Goal: Task Accomplishment & Management: Use online tool/utility

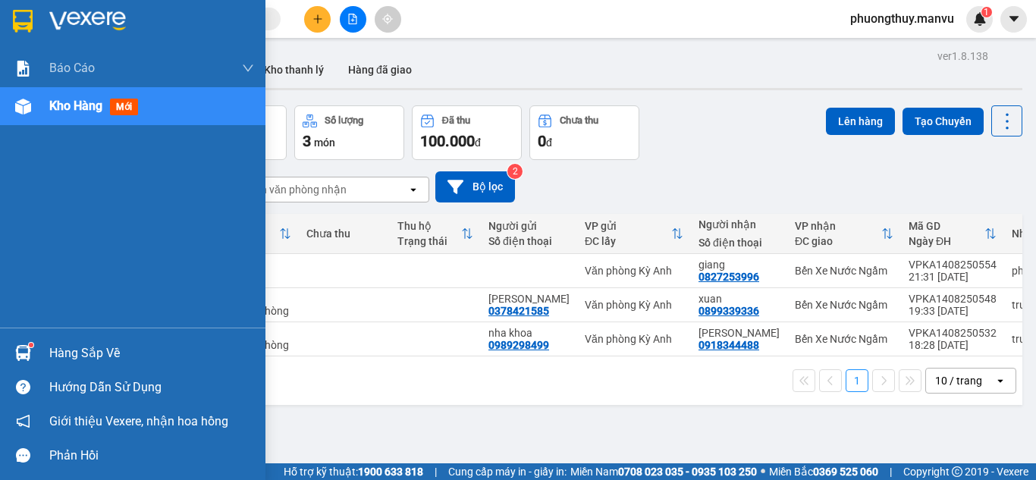
click at [28, 11] on img at bounding box center [23, 21] width 20 height 23
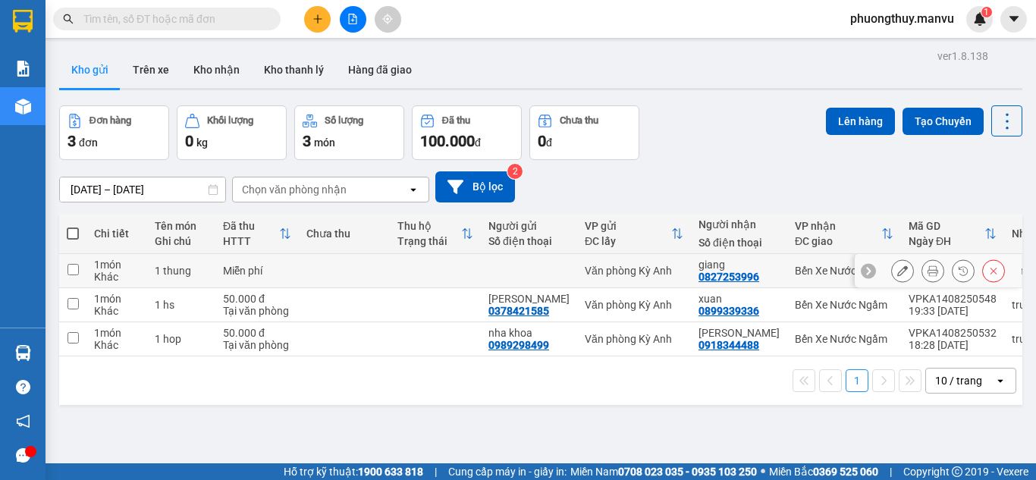
click at [507, 272] on div at bounding box center [528, 271] width 81 height 12
checkbox input "true"
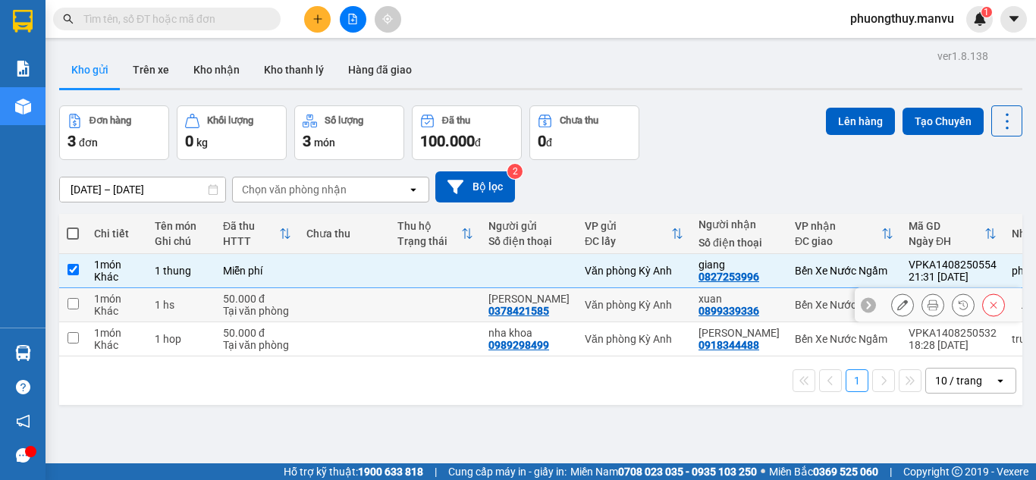
drag, startPoint x: 502, startPoint y: 304, endPoint x: 482, endPoint y: 319, distance: 25.0
click at [488, 315] on td "thom 0378421585" at bounding box center [529, 305] width 96 height 34
checkbox input "true"
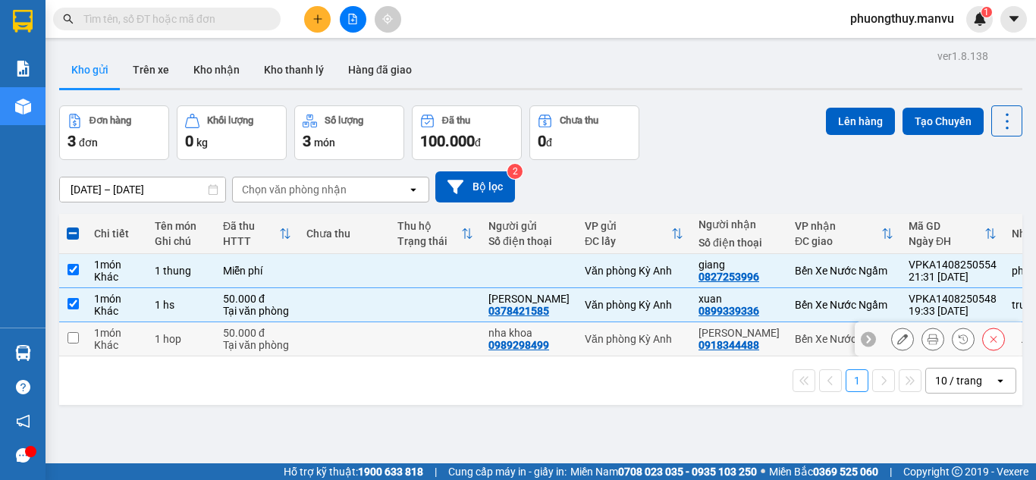
drag, startPoint x: 453, startPoint y: 331, endPoint x: 435, endPoint y: 355, distance: 30.3
click at [452, 333] on td at bounding box center [435, 339] width 91 height 34
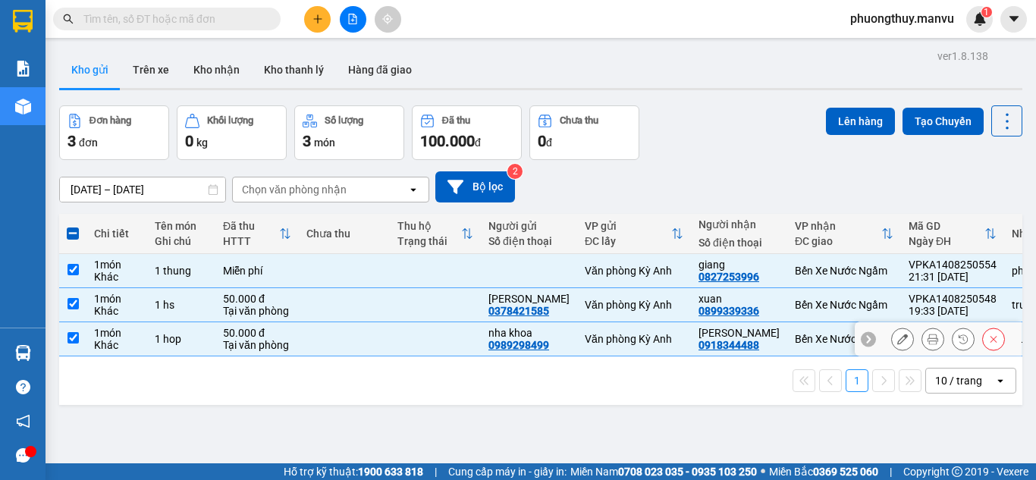
click at [435, 356] on td at bounding box center [435, 339] width 91 height 34
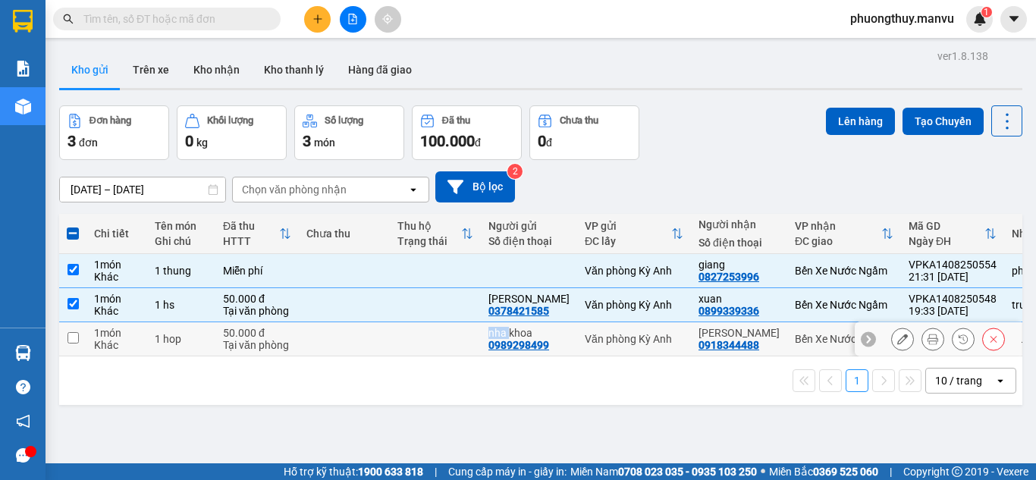
click at [435, 356] on td at bounding box center [435, 339] width 91 height 34
checkbox input "true"
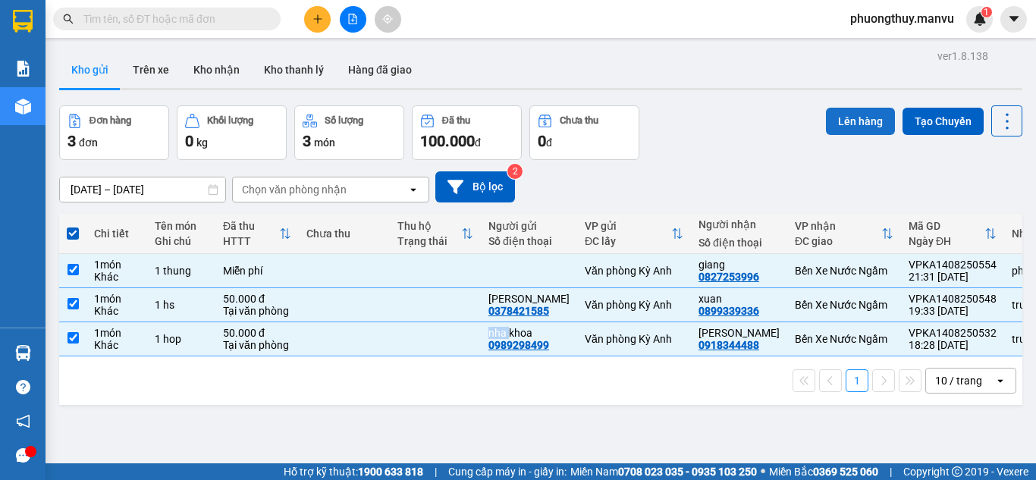
click at [849, 123] on button "Lên hàng" at bounding box center [860, 121] width 69 height 27
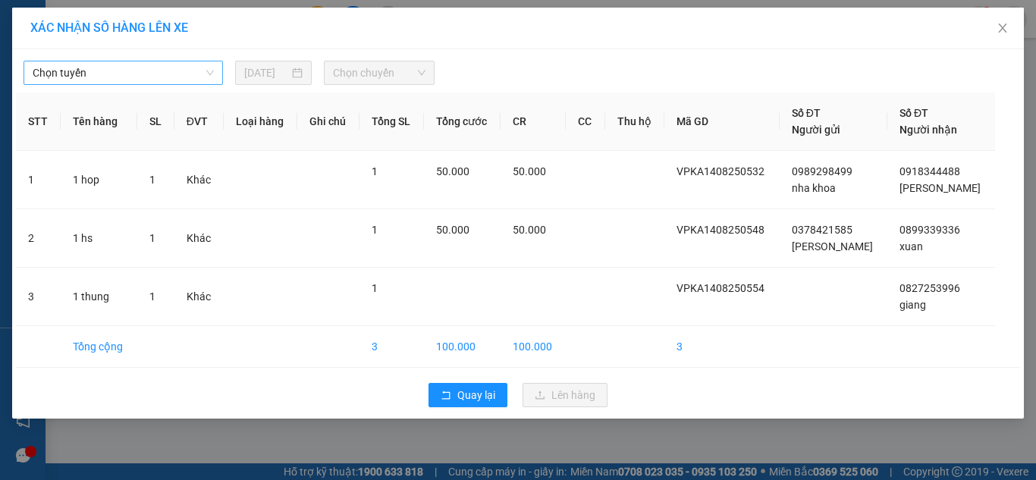
click at [168, 80] on span "Chọn tuyến" at bounding box center [123, 72] width 181 height 23
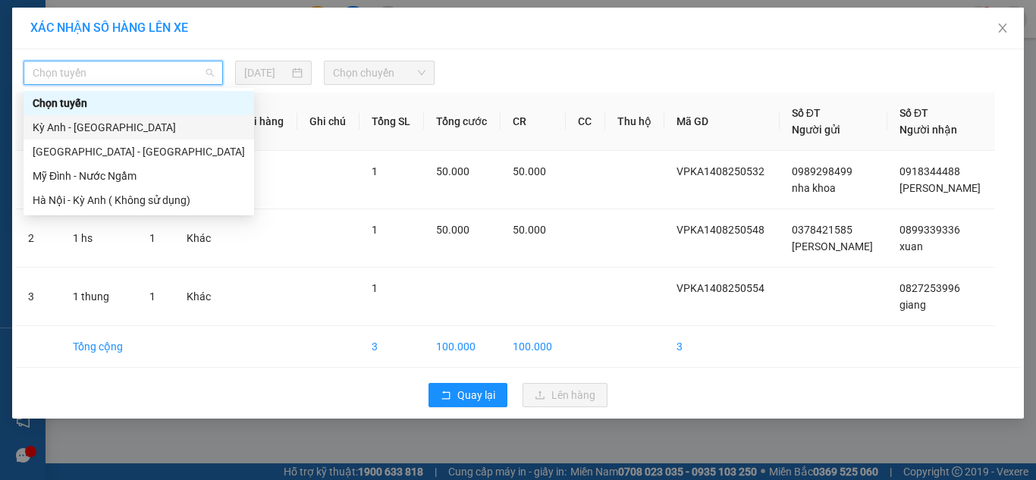
click at [100, 131] on div "Kỳ Anh - Hà Nội" at bounding box center [139, 127] width 212 height 17
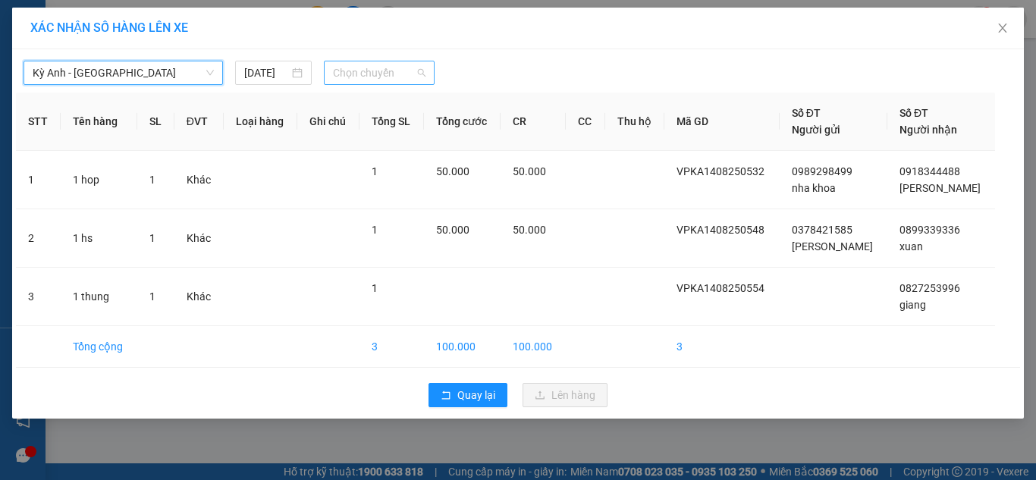
click at [378, 81] on span "Chọn chuyến" at bounding box center [379, 72] width 93 height 23
click at [380, 79] on span "Chọn chuyến" at bounding box center [379, 72] width 93 height 23
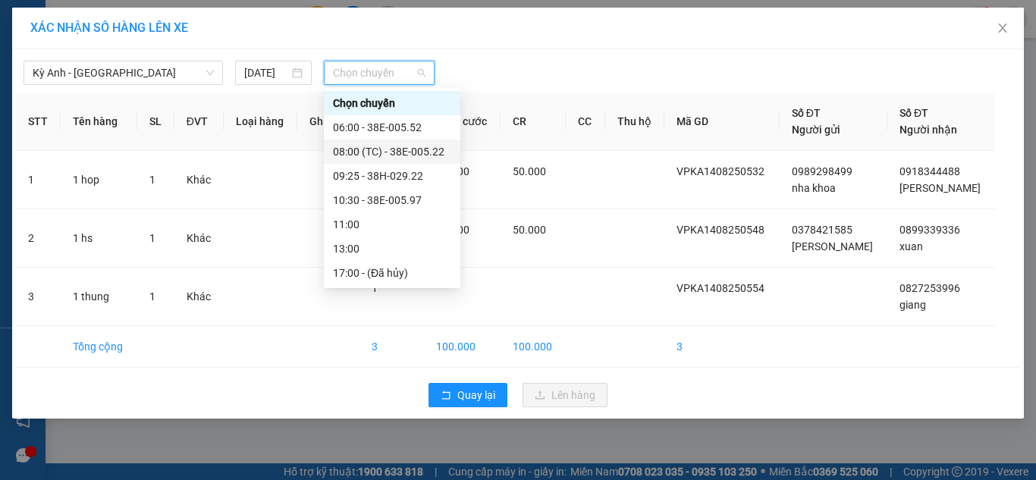
scroll to position [76, 0]
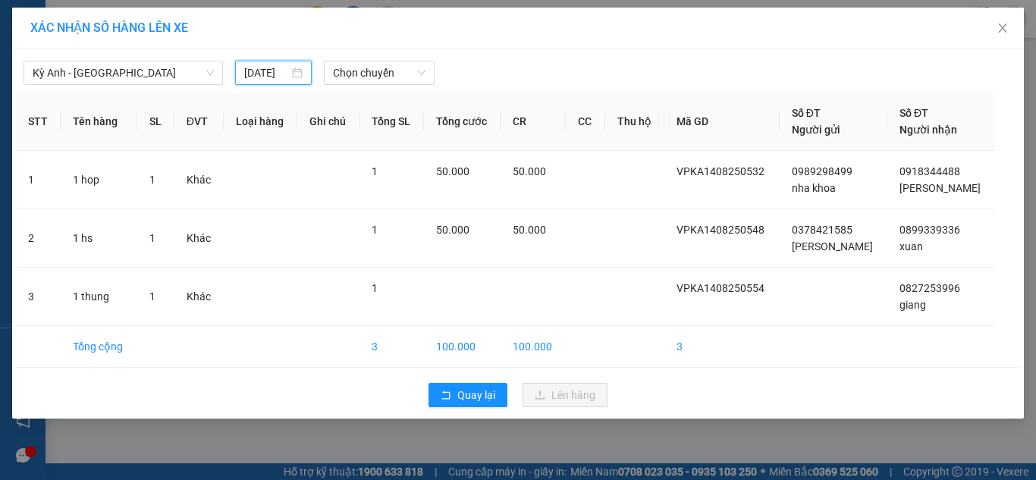
drag, startPoint x: 256, startPoint y: 71, endPoint x: 270, endPoint y: 105, distance: 36.8
click at [258, 71] on input "15/08/2025" at bounding box center [266, 72] width 44 height 17
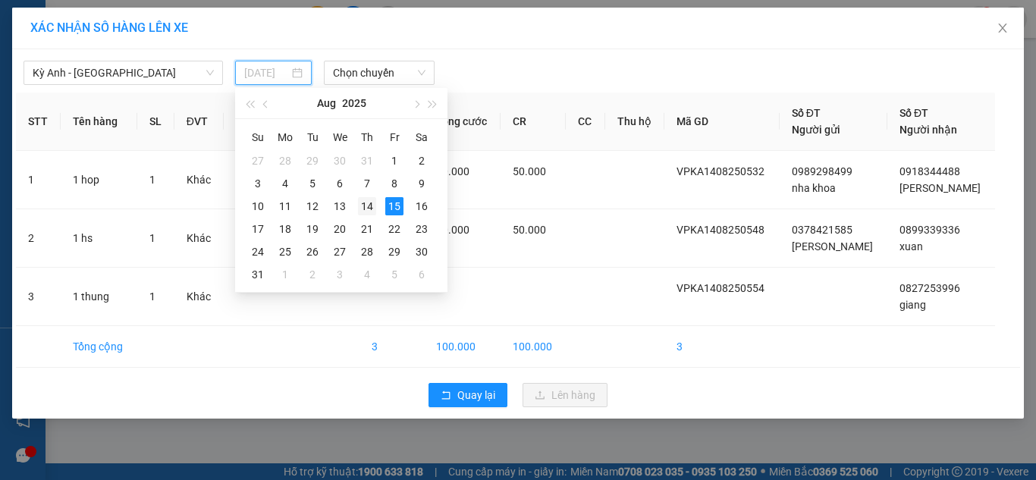
click at [374, 205] on div "14" at bounding box center [367, 206] width 18 height 18
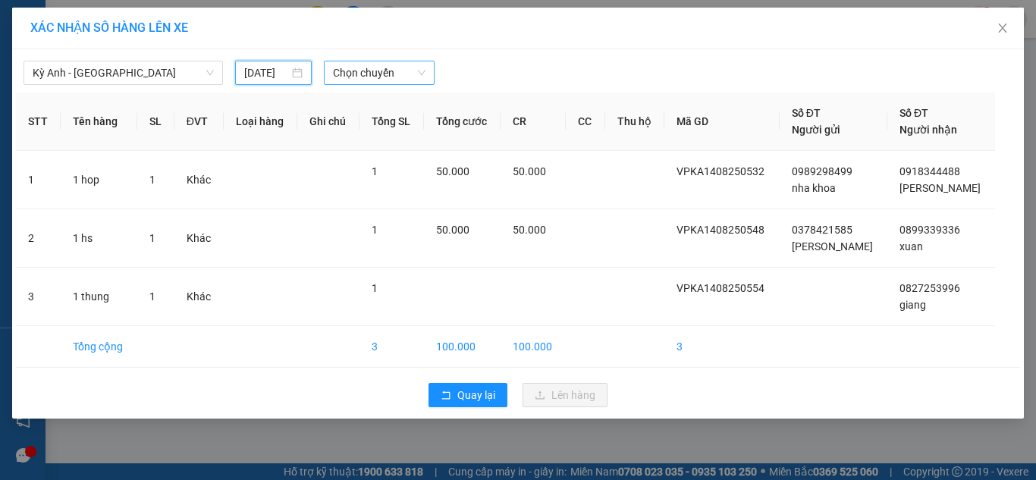
type input "14/08/2025"
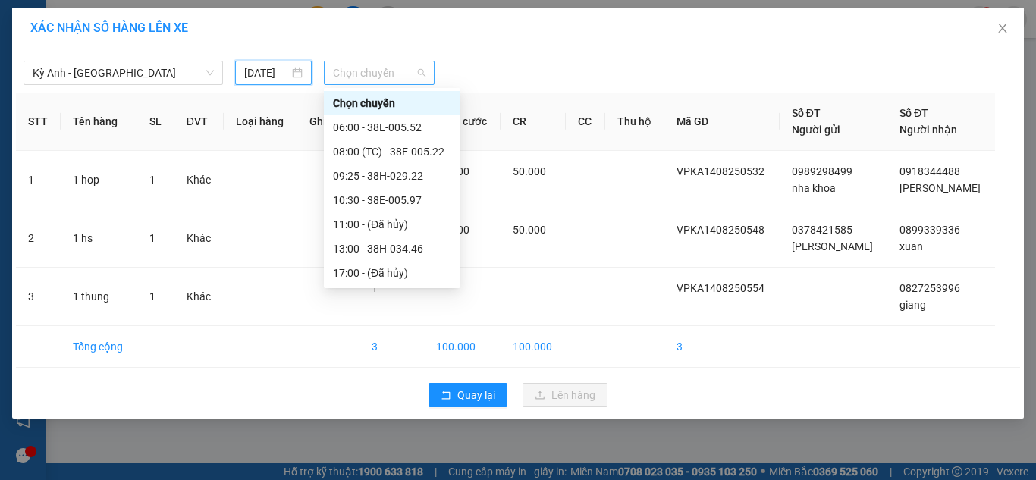
click at [382, 74] on span "Chọn chuyến" at bounding box center [379, 72] width 93 height 23
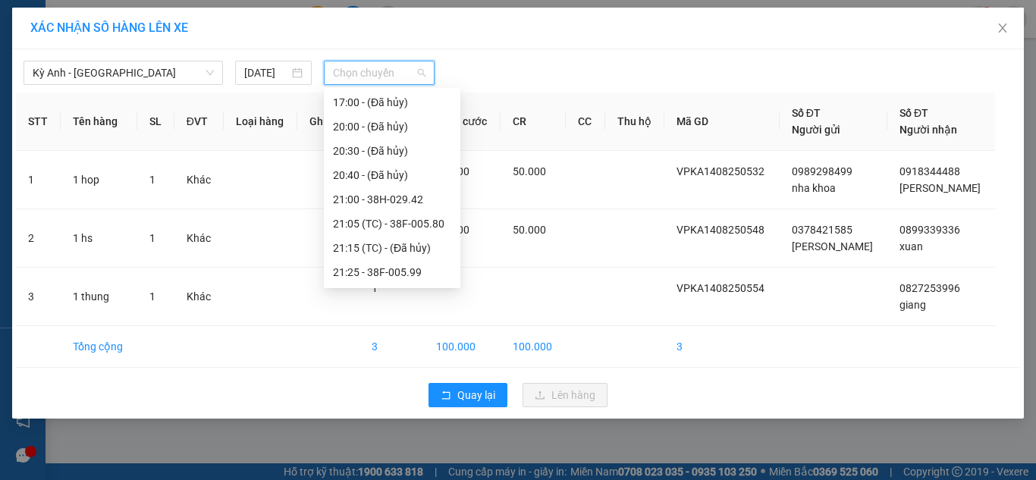
scroll to position [267, 0]
click at [417, 116] on div "21:05 (TC) - 38F-005.80" at bounding box center [392, 127] width 137 height 24
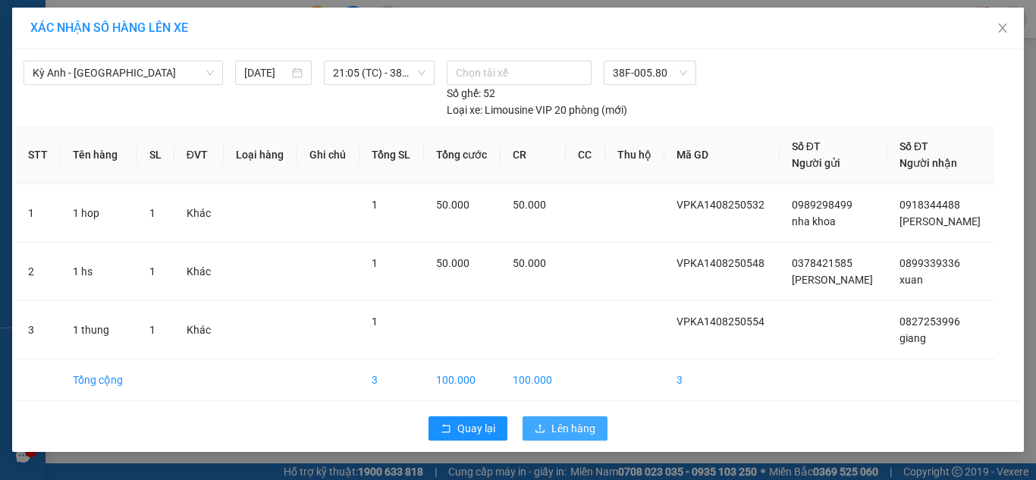
click at [553, 423] on span "Lên hàng" at bounding box center [573, 428] width 44 height 17
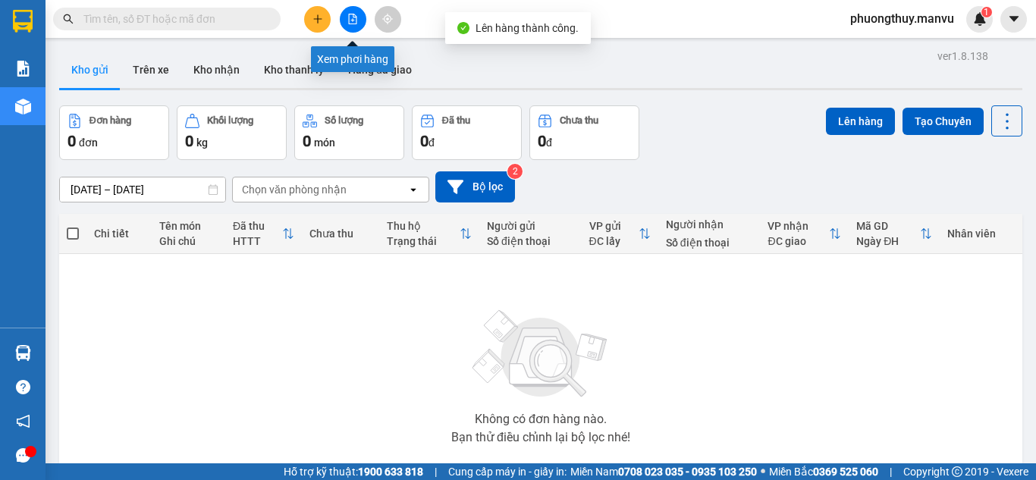
click at [354, 13] on button at bounding box center [353, 19] width 27 height 27
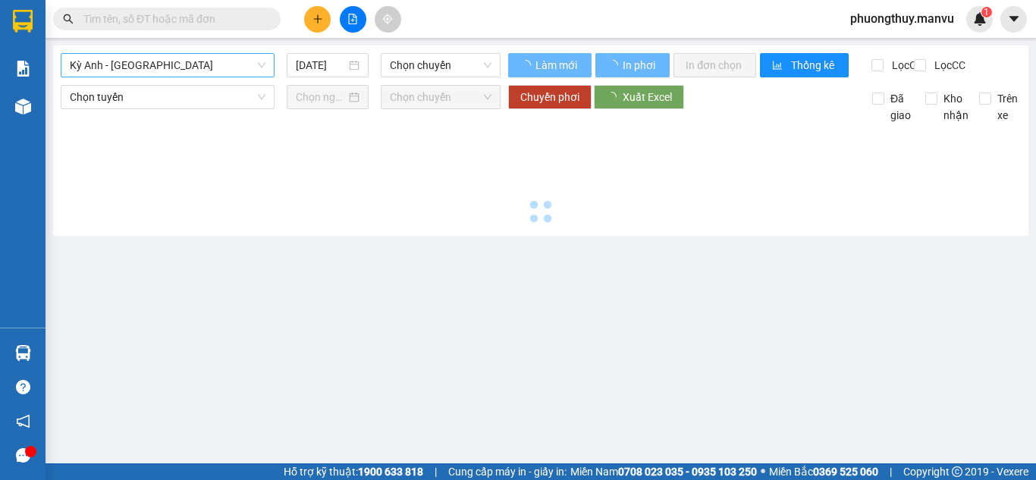
type input "15/08/2025"
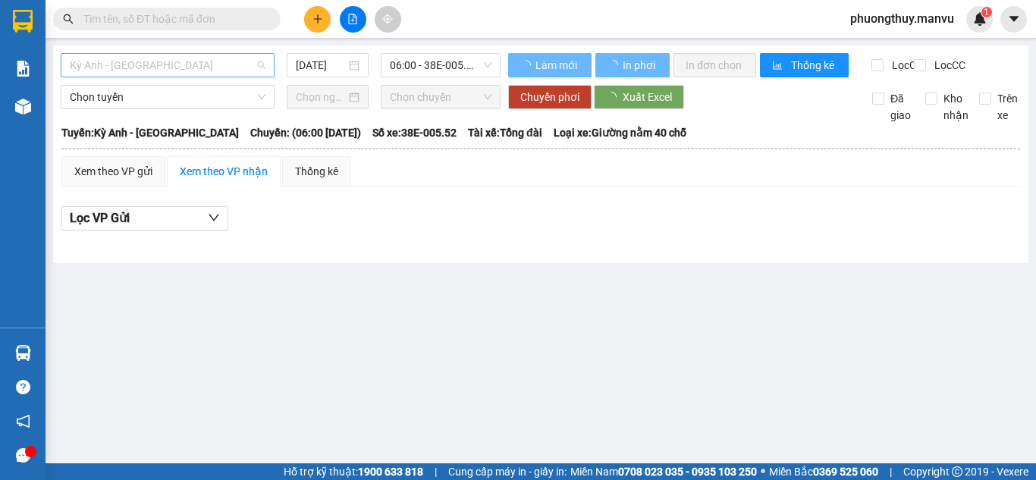
click at [229, 74] on span "Kỳ Anh - Hà Nội" at bounding box center [168, 65] width 196 height 23
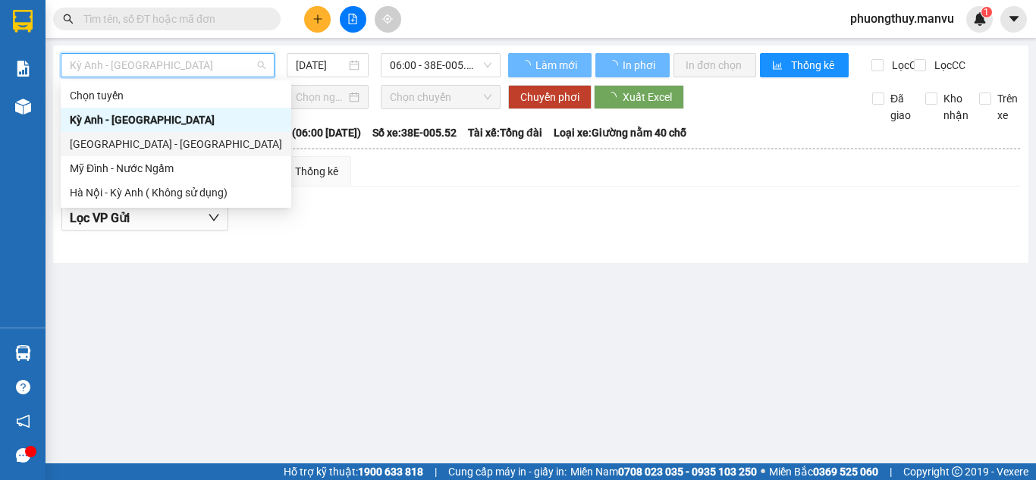
click at [179, 139] on div "Hà Nội - Kỳ Anh" at bounding box center [176, 144] width 212 height 17
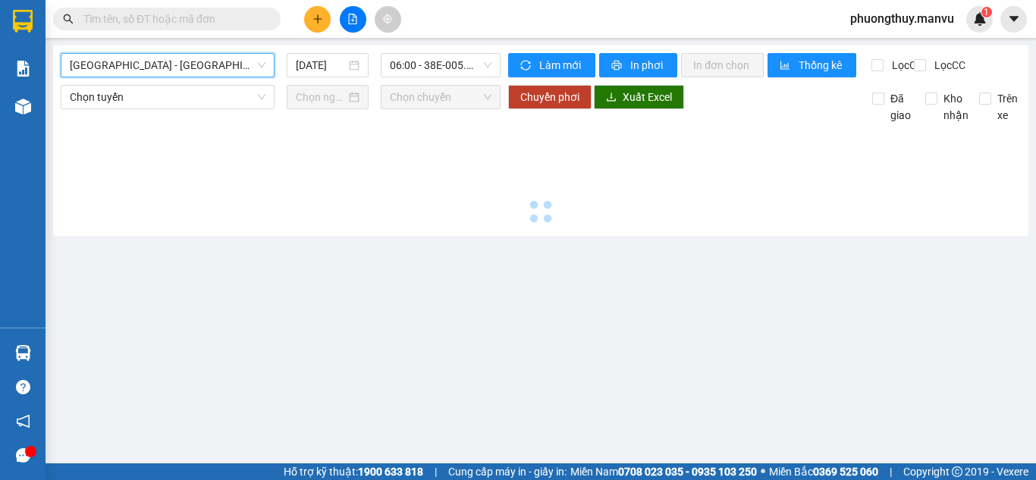
drag, startPoint x: 330, startPoint y: 64, endPoint x: 334, endPoint y: 78, distance: 14.2
click at [330, 65] on input "15/08/2025" at bounding box center [321, 65] width 50 height 17
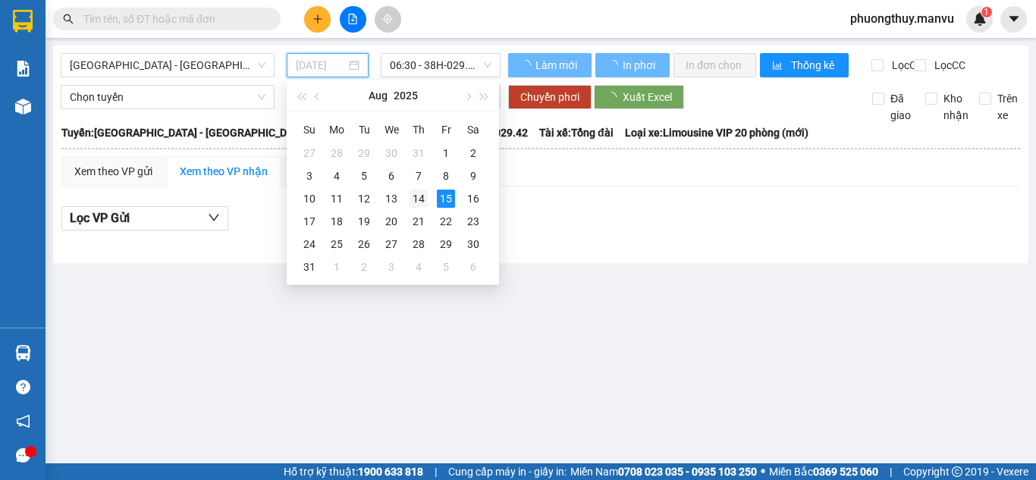
click at [419, 191] on div "14" at bounding box center [419, 199] width 18 height 18
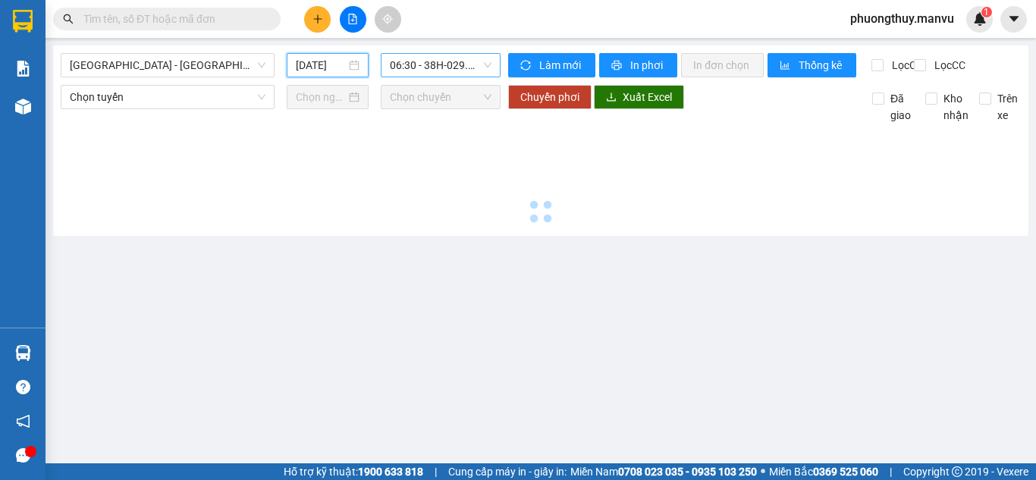
type input "14/08/2025"
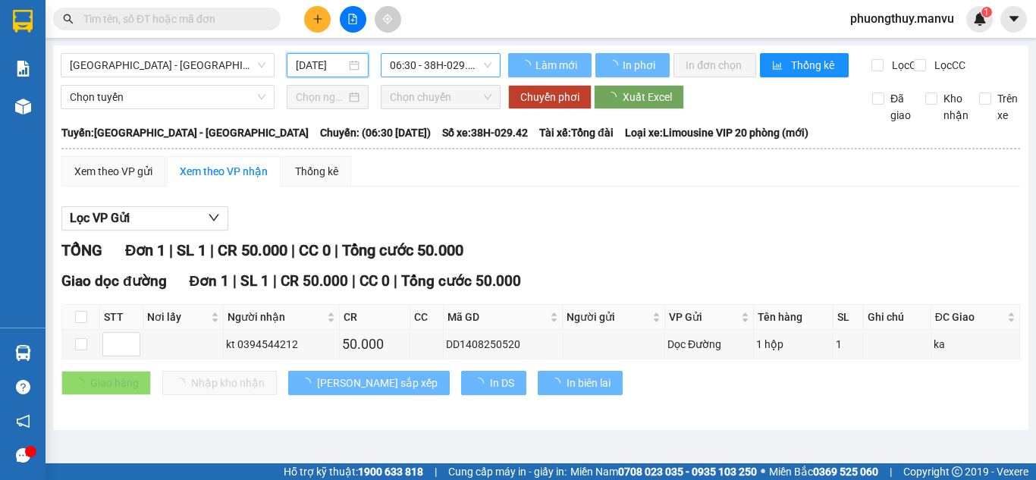
click at [464, 69] on span "06:30 - 38H-029.42" at bounding box center [441, 65] width 102 height 23
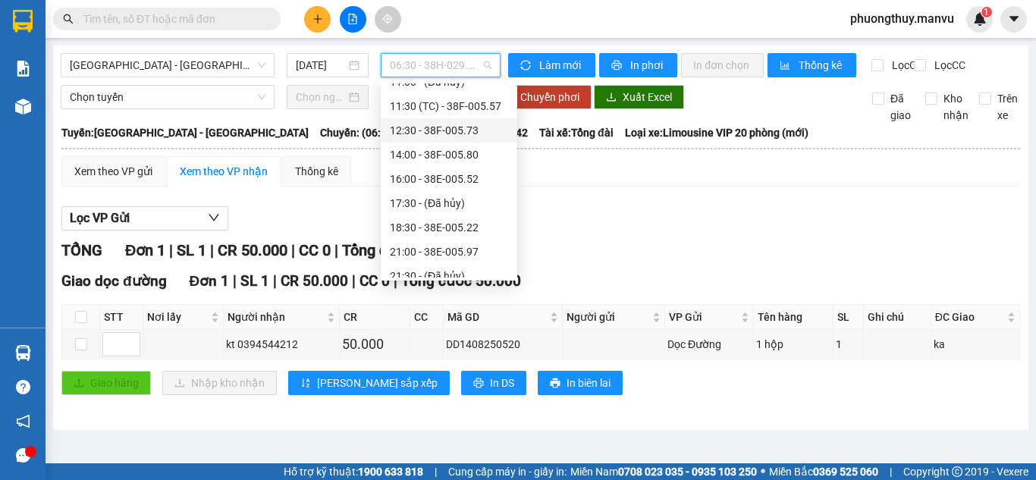
scroll to position [194, 0]
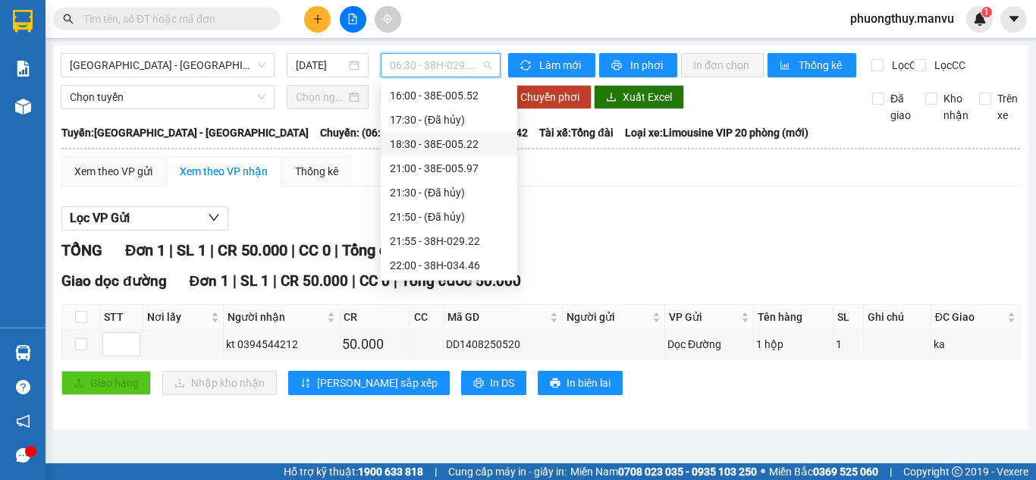
click at [475, 146] on div "18:30 - 38E-005.22" at bounding box center [449, 144] width 118 height 17
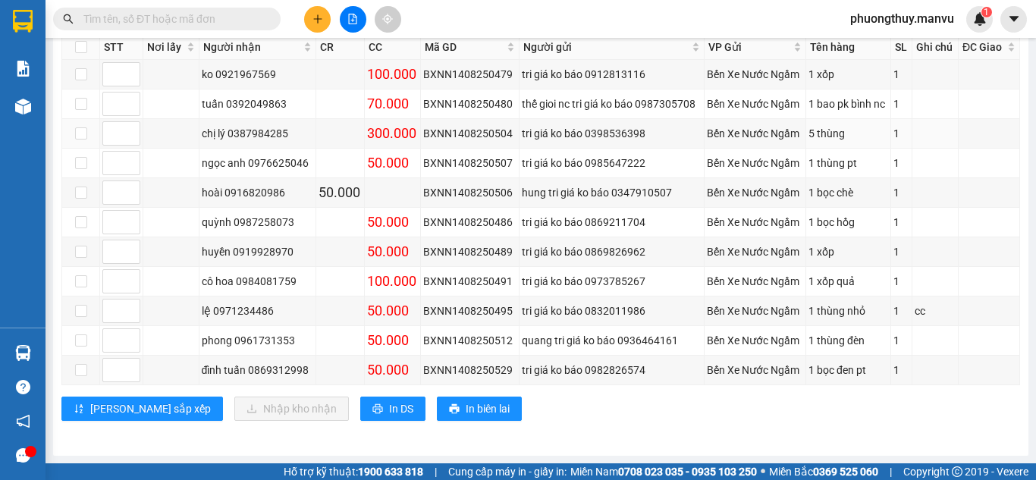
scroll to position [678, 0]
click at [145, 21] on input "text" at bounding box center [172, 19] width 179 height 17
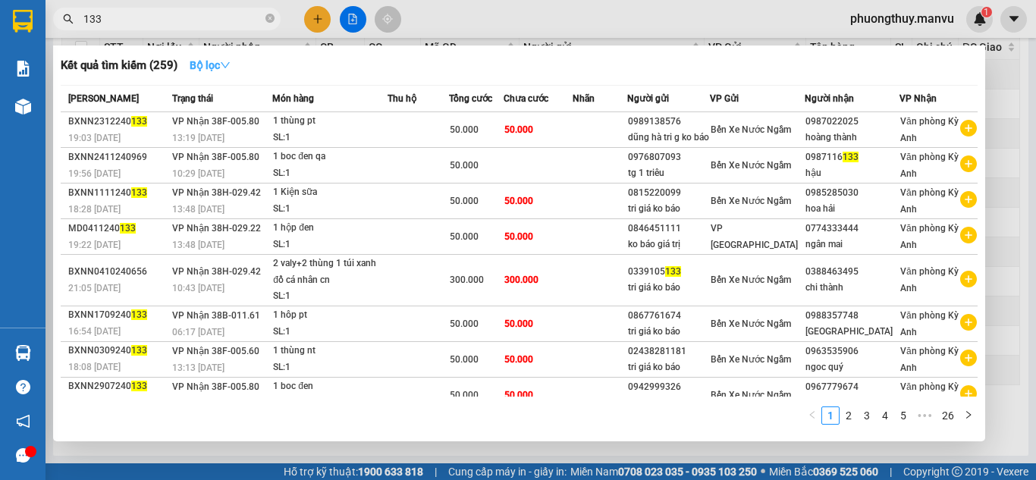
type input "133"
click at [225, 55] on button "Bộ lọc" at bounding box center [209, 65] width 65 height 24
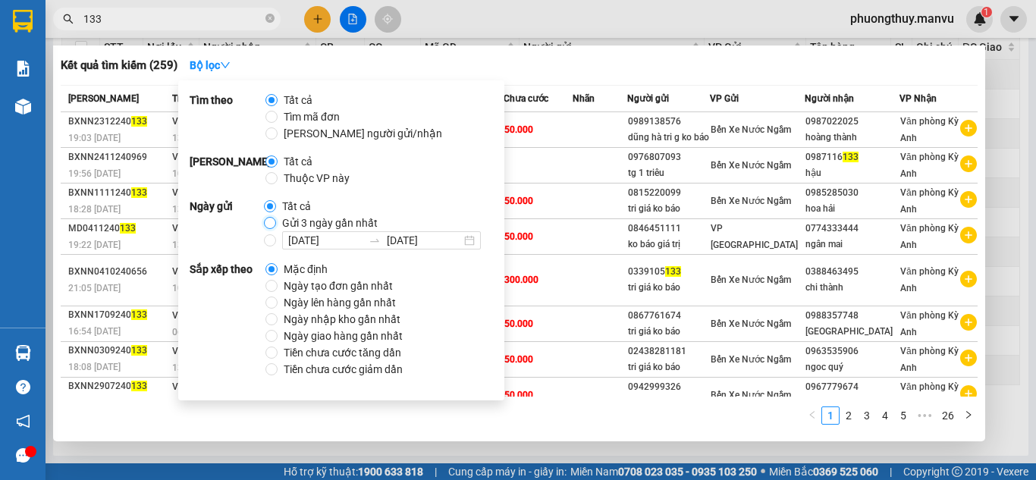
click at [272, 228] on input "Gửi 3 ngày gần nhất" at bounding box center [270, 223] width 12 height 12
radio input "true"
radio input "false"
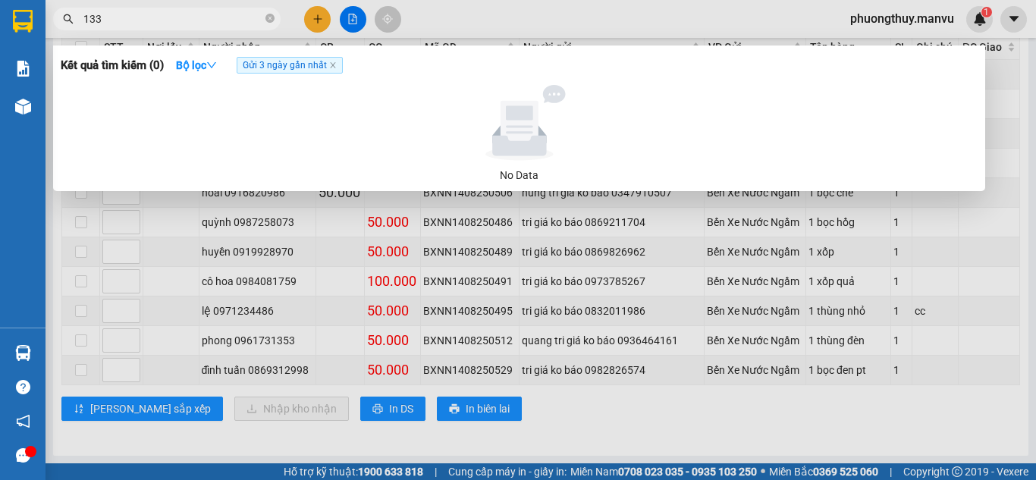
click at [806, 228] on div at bounding box center [518, 240] width 1036 height 480
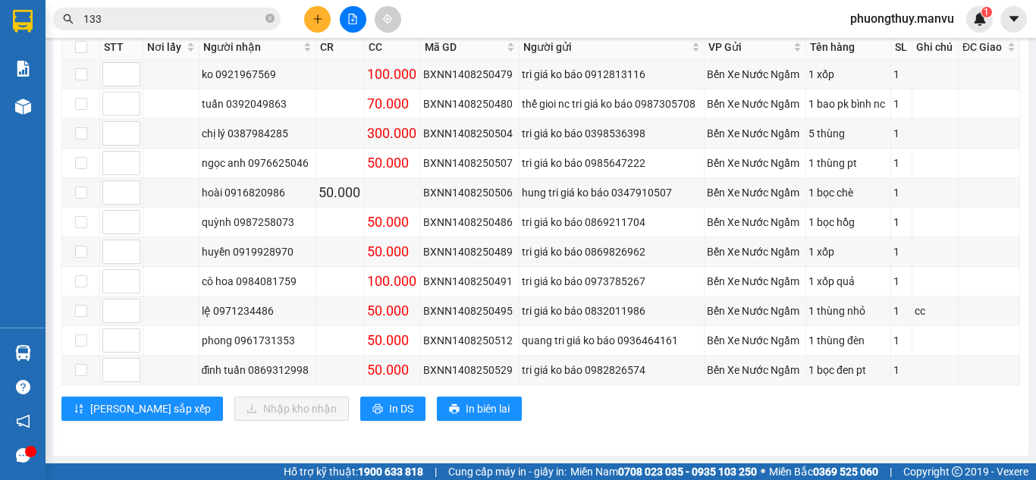
click at [152, 24] on input "133" at bounding box center [172, 19] width 179 height 17
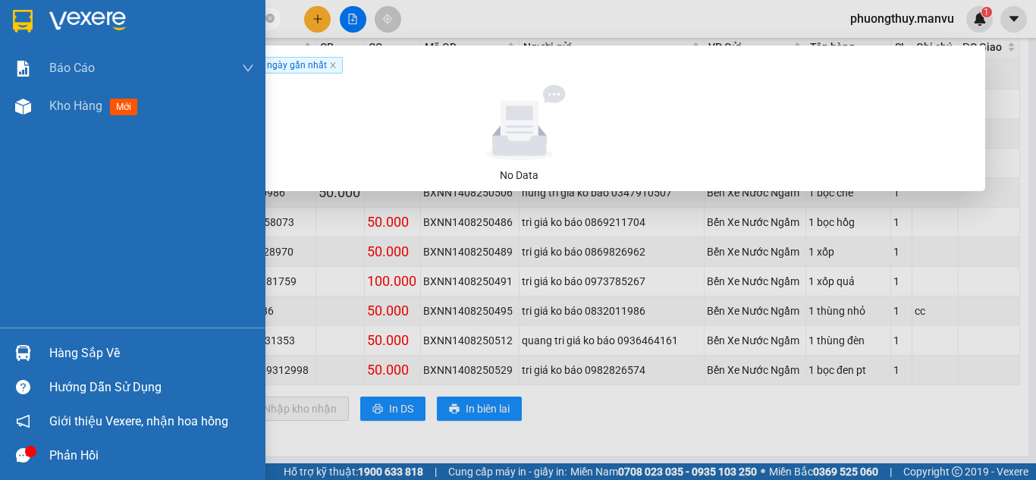
click at [90, 11] on img at bounding box center [87, 21] width 77 height 23
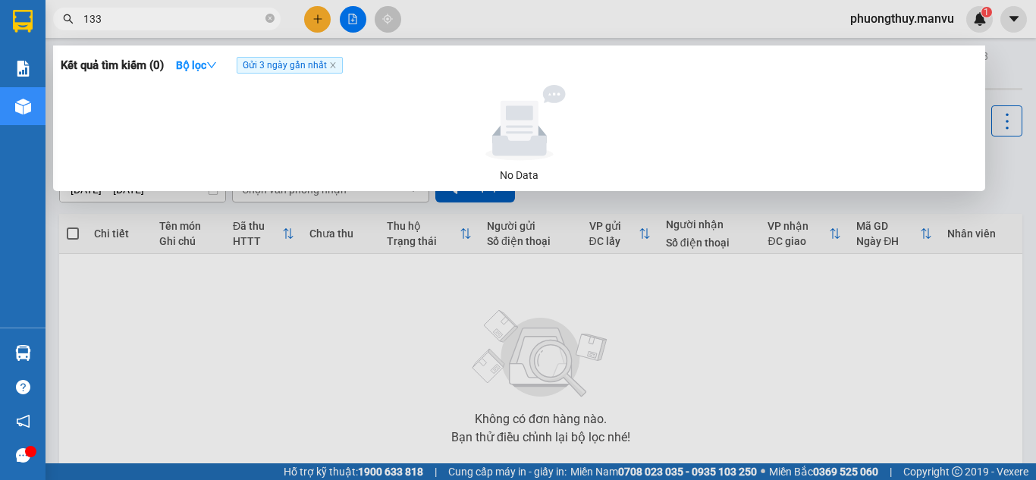
click at [563, 307] on div at bounding box center [518, 240] width 1036 height 480
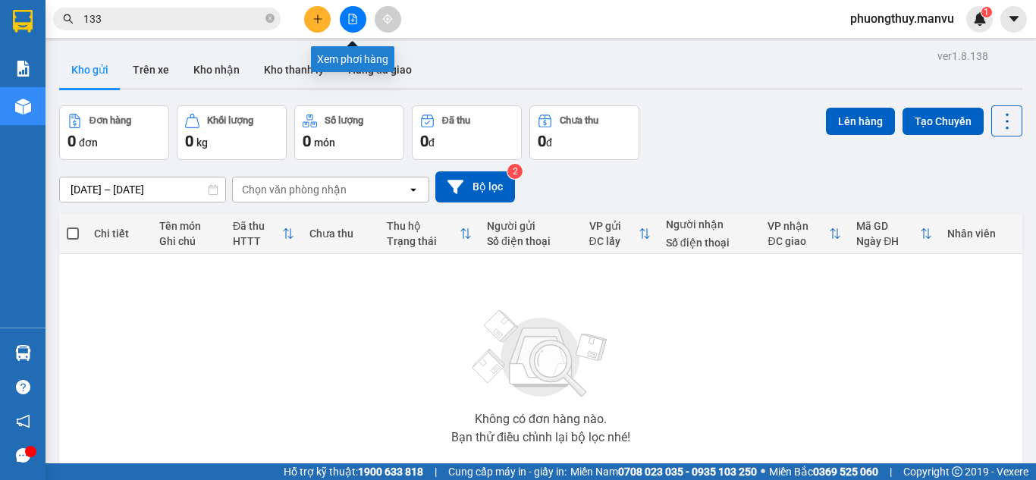
click at [359, 26] on button at bounding box center [353, 19] width 27 height 27
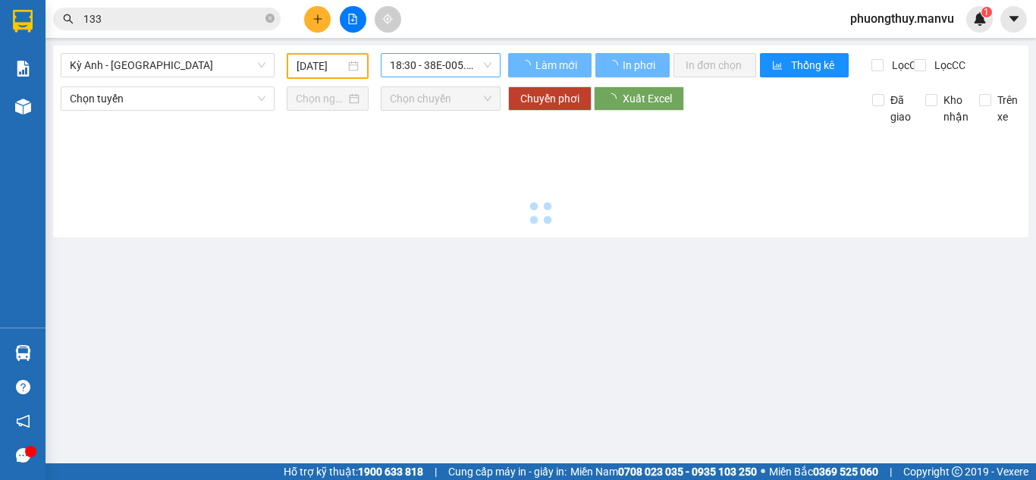
click at [415, 68] on span "18:30 - 38E-005.22" at bounding box center [441, 65] width 102 height 23
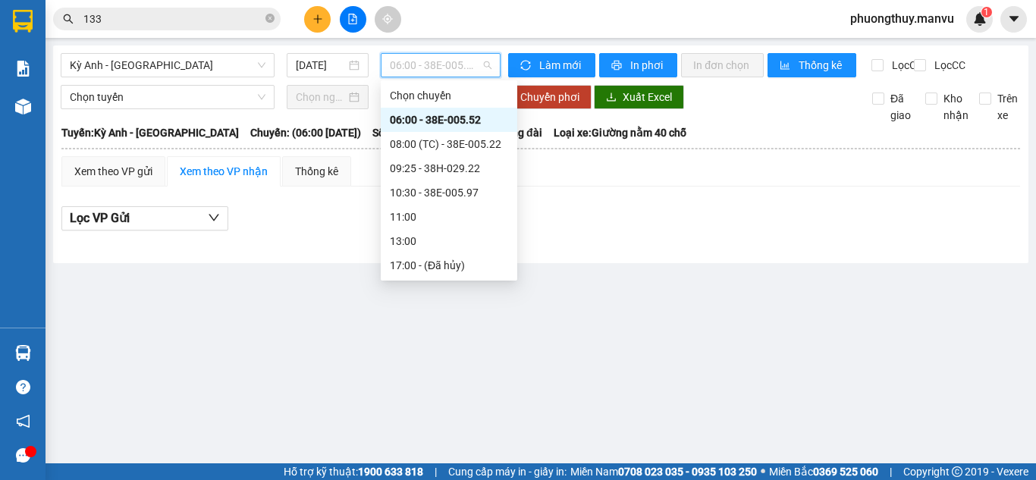
click at [422, 126] on div "06:00 - 38E-005.52" at bounding box center [449, 119] width 118 height 17
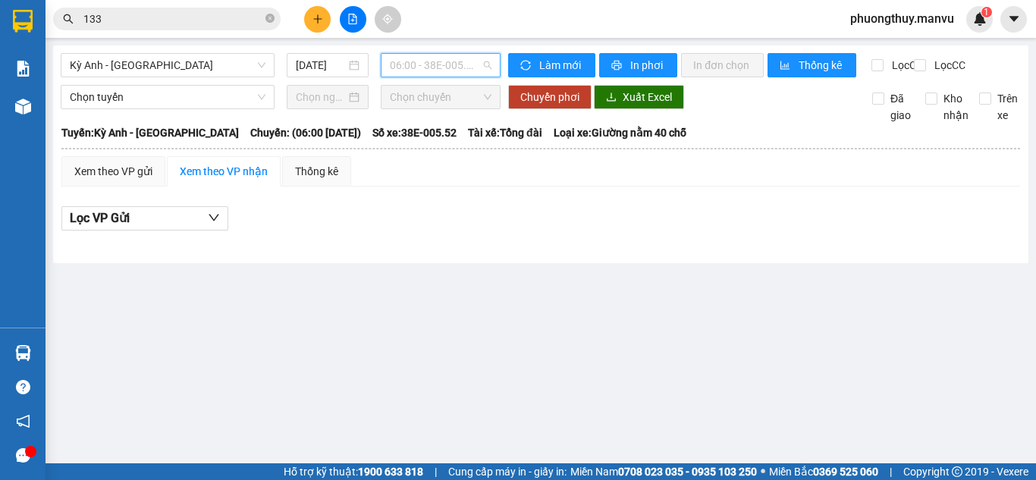
click at [429, 67] on span "06:00 - 38E-005.52" at bounding box center [441, 65] width 102 height 23
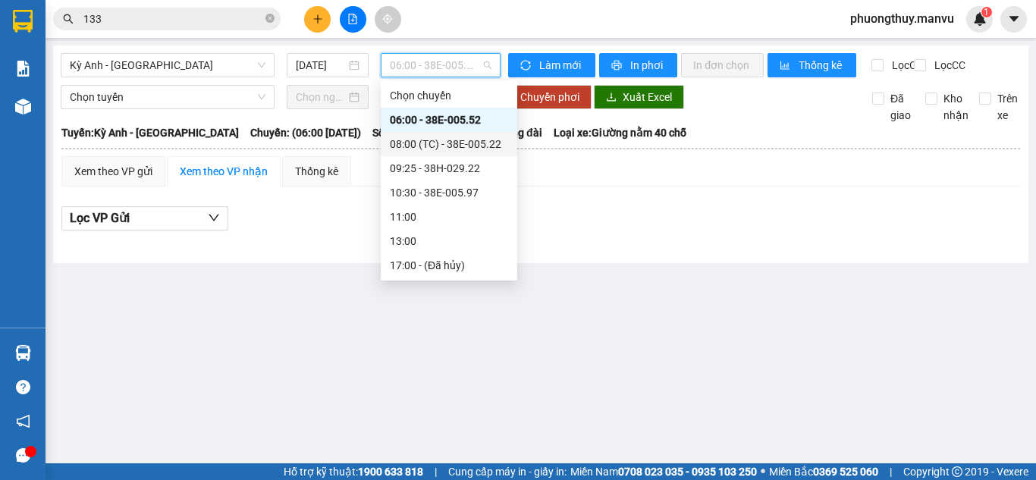
click at [432, 145] on div "08:00 (TC) - 38E-005.22" at bounding box center [449, 144] width 118 height 17
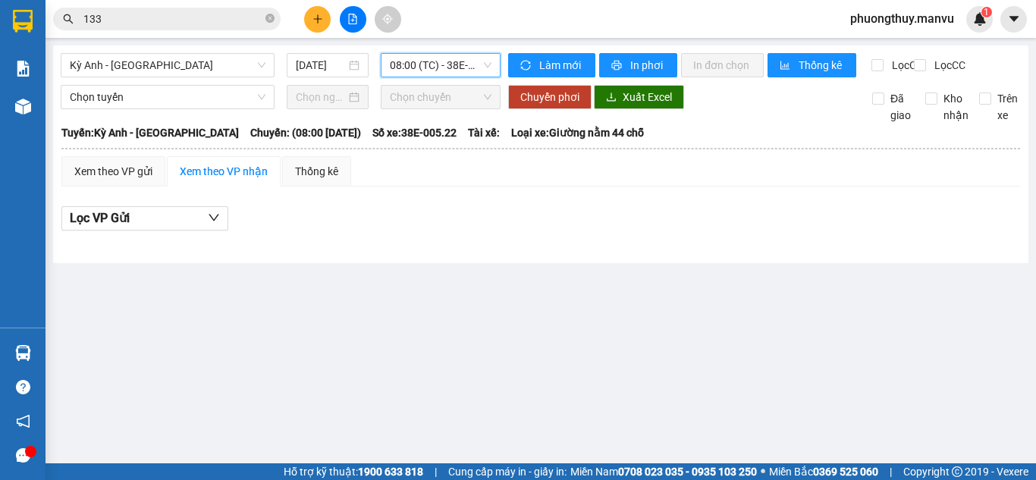
click at [433, 68] on span "08:00 (TC) - 38E-005.22" at bounding box center [441, 65] width 102 height 23
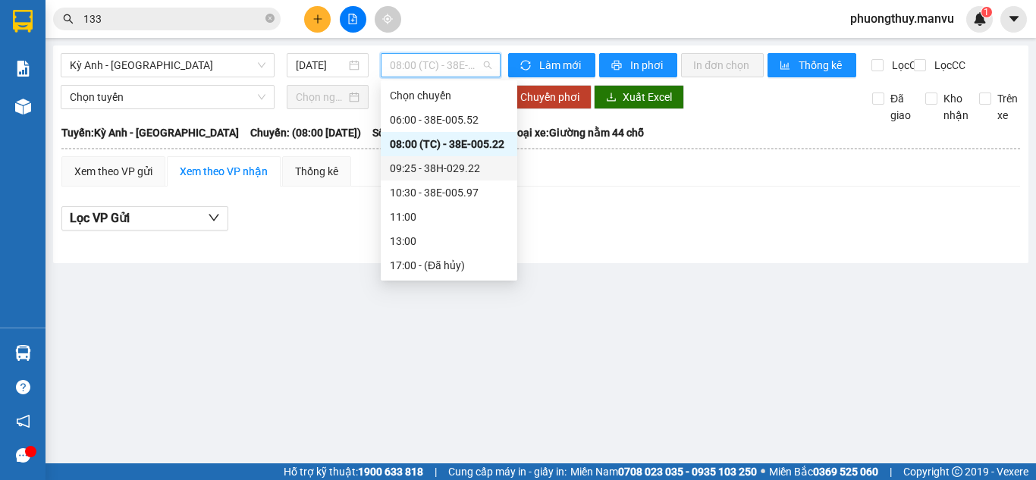
click at [422, 163] on div "09:25 - 38H-029.22" at bounding box center [449, 168] width 118 height 17
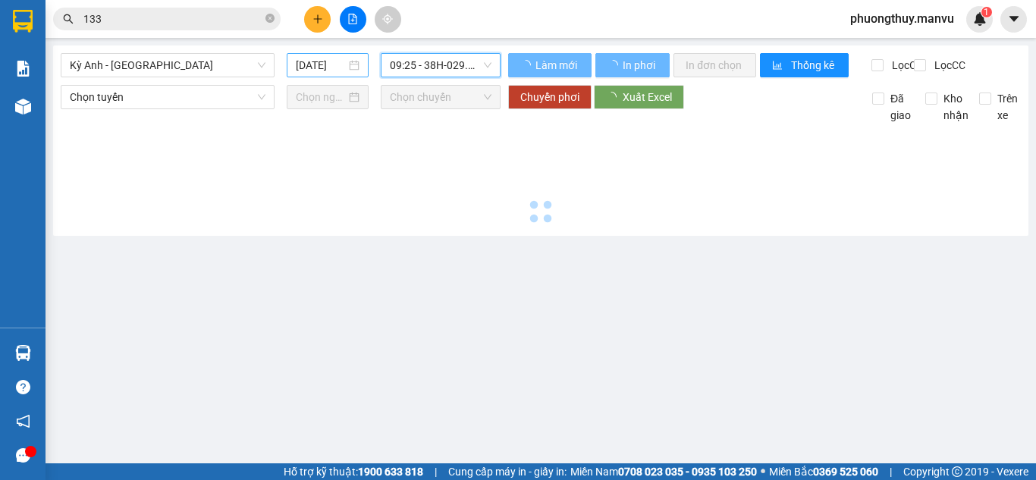
click at [316, 69] on input "15/08/2025" at bounding box center [321, 65] width 50 height 17
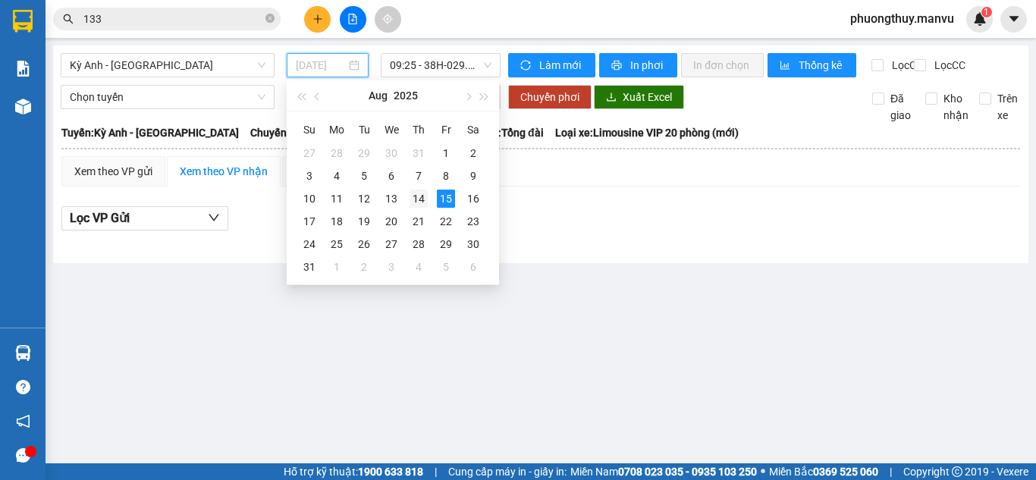
click at [418, 197] on div "14" at bounding box center [419, 199] width 18 height 18
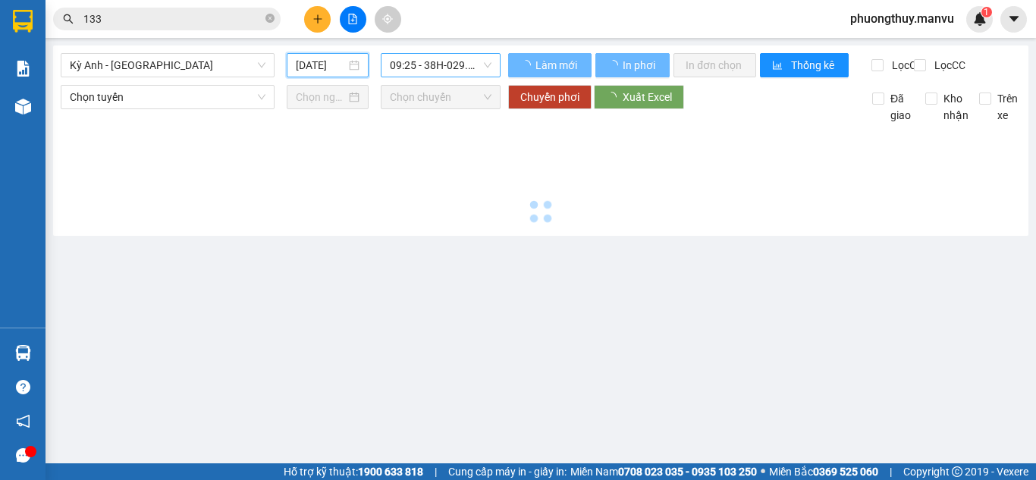
type input "14/08/2025"
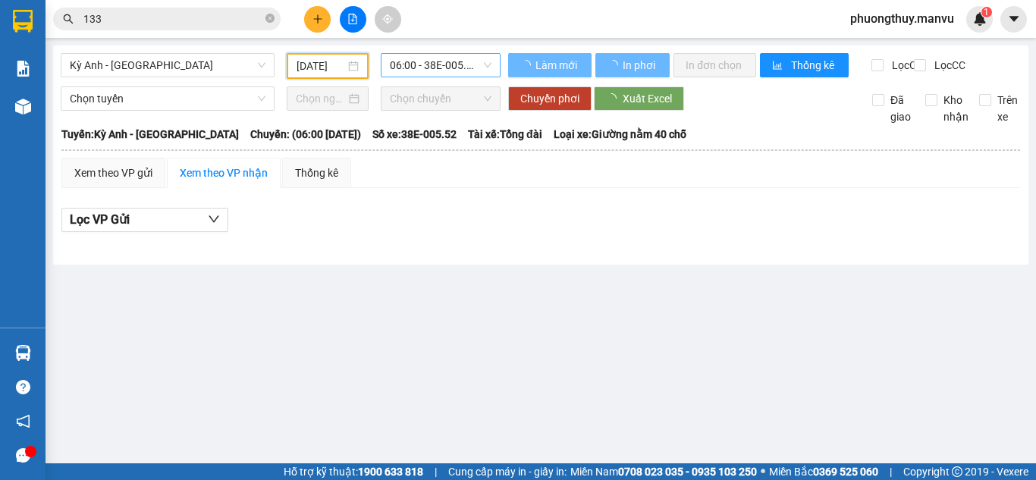
click at [431, 66] on span "06:00 - 38E-005.52" at bounding box center [441, 65] width 102 height 23
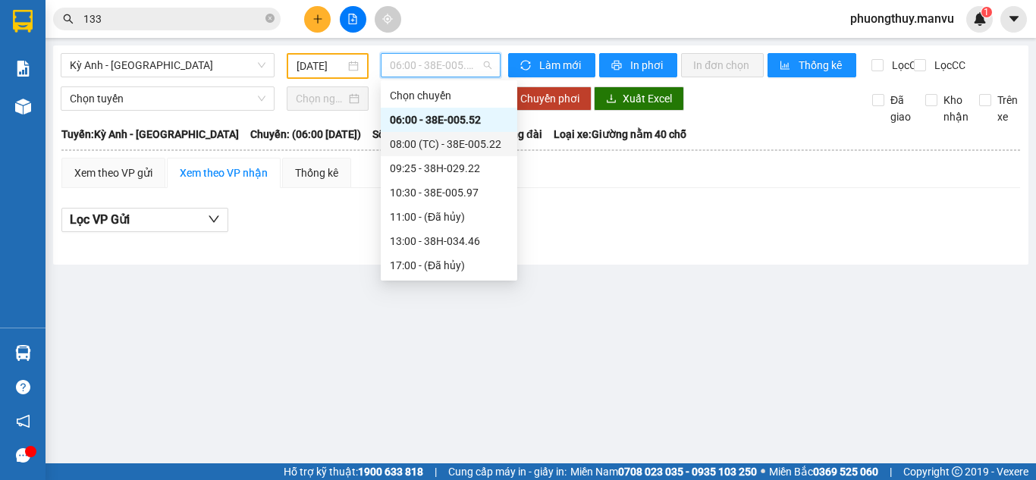
click at [436, 146] on div "08:00 (TC) - 38E-005.22" at bounding box center [449, 144] width 118 height 17
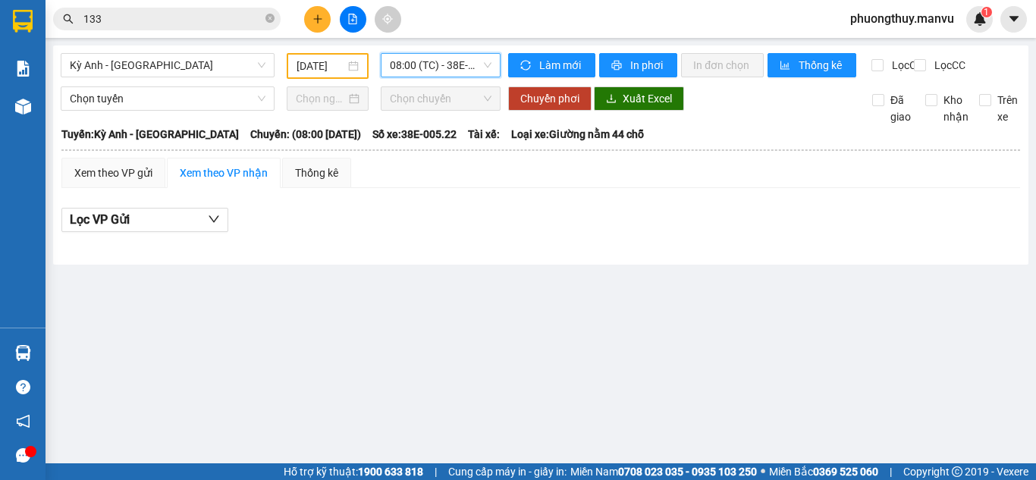
click at [422, 68] on span "08:00 (TC) - 38E-005.22" at bounding box center [441, 65] width 102 height 23
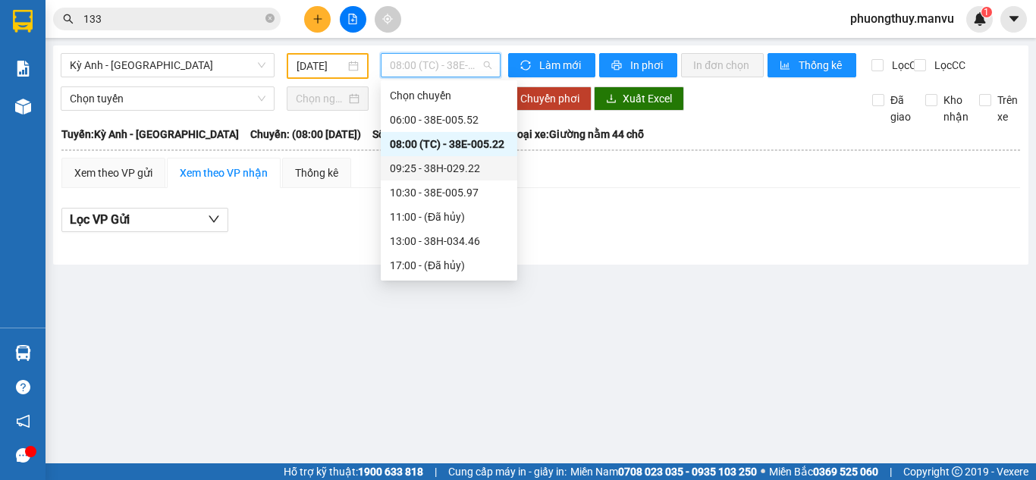
click at [429, 172] on div "09:25 - 38H-029.22" at bounding box center [449, 168] width 118 height 17
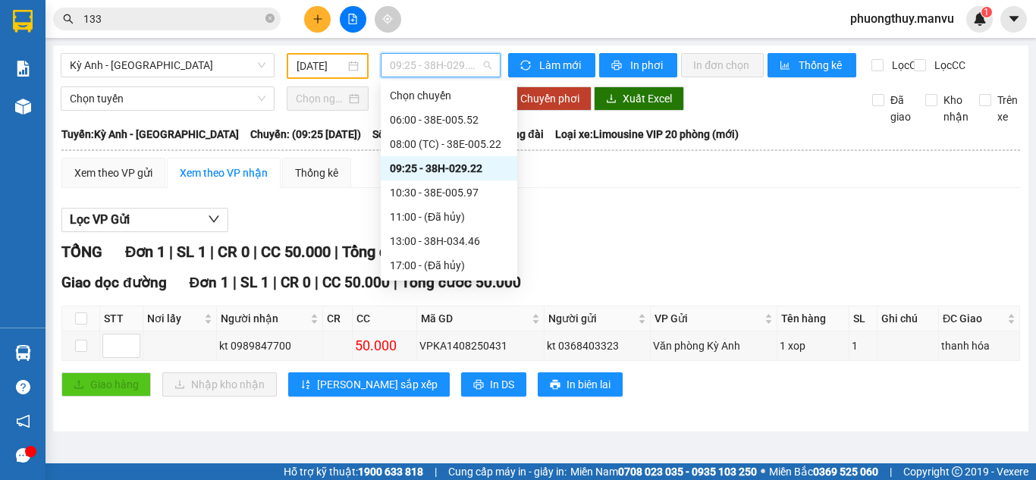
click at [433, 71] on span "09:25 - 38H-029.22" at bounding box center [441, 65] width 102 height 23
click at [422, 197] on div "10:30 - 38E-005.97" at bounding box center [449, 192] width 118 height 17
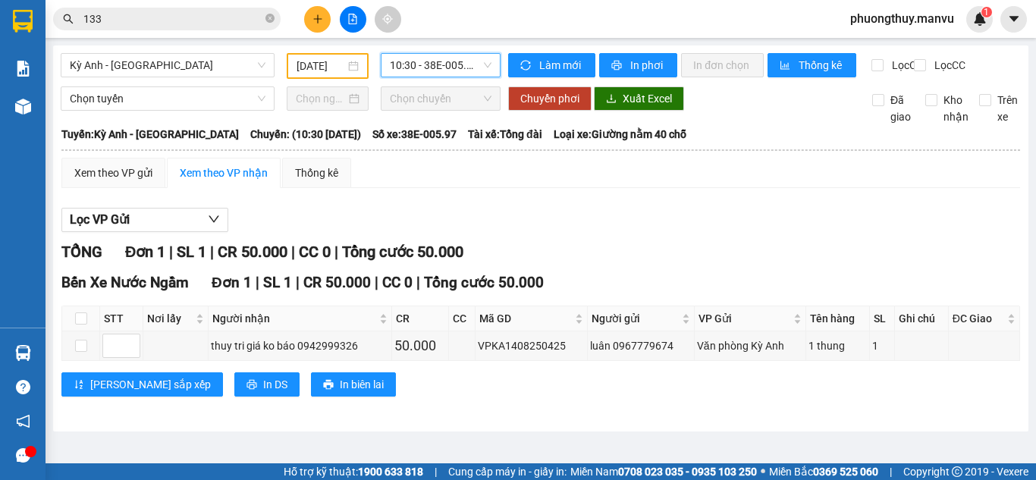
click at [452, 70] on span "10:30 - 38E-005.97" at bounding box center [441, 65] width 102 height 23
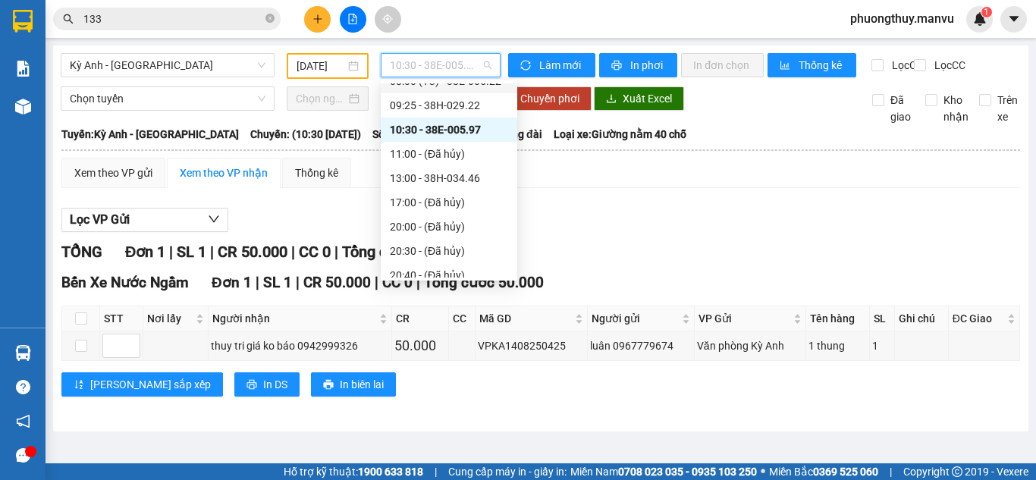
scroll to position [267, 0]
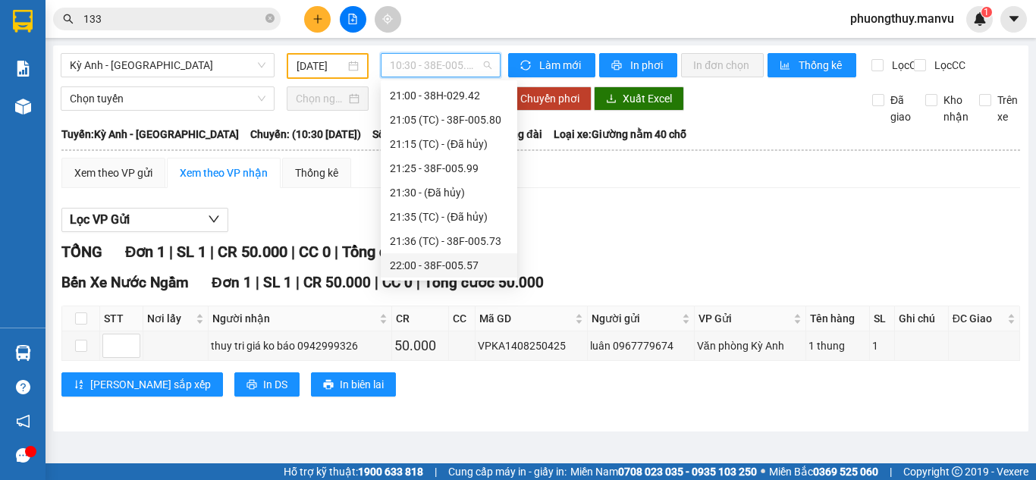
click at [448, 262] on div "22:00 - 38F-005.57" at bounding box center [449, 265] width 118 height 17
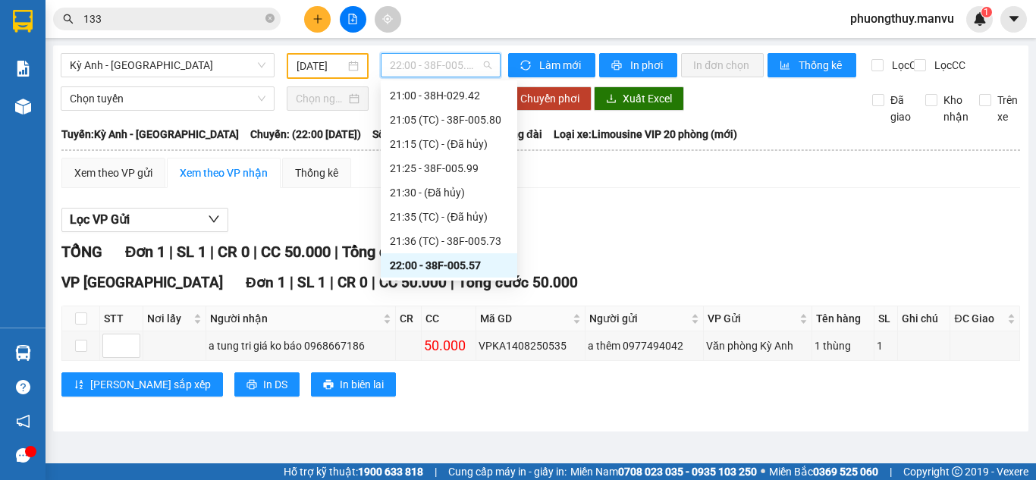
click at [419, 67] on span "22:00 - 38F-005.57" at bounding box center [441, 65] width 102 height 23
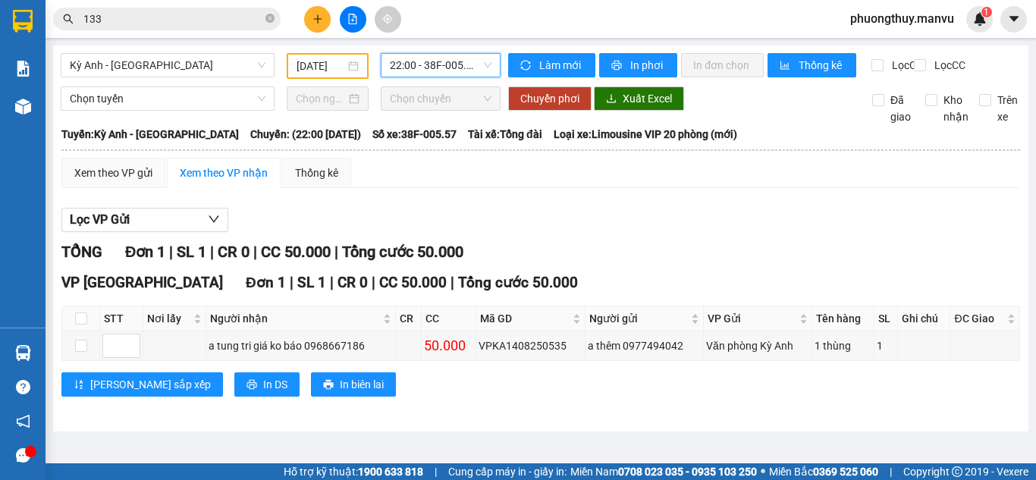
click at [419, 67] on span "22:00 - 38F-005.57" at bounding box center [441, 65] width 102 height 23
click at [412, 67] on span "22:00 - 38F-005.57" at bounding box center [441, 65] width 102 height 23
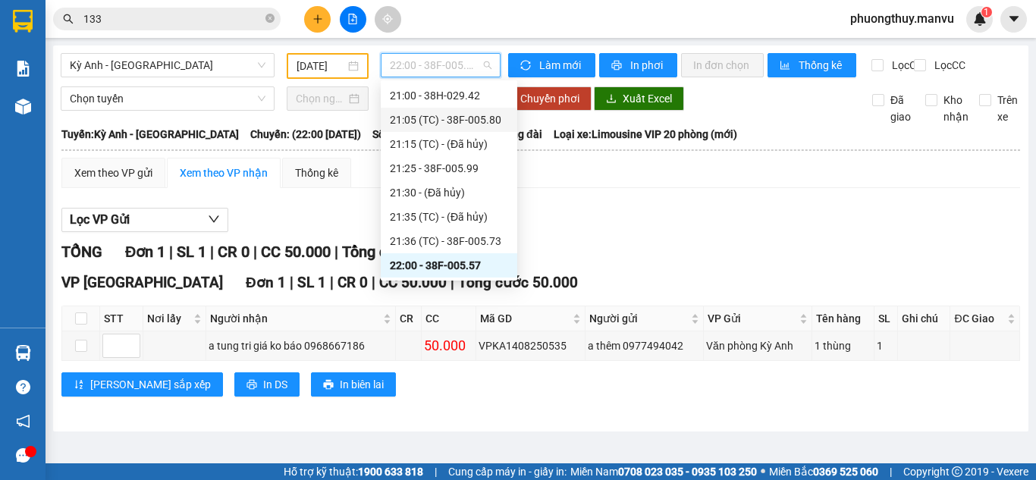
click at [429, 123] on div "21:05 (TC) - 38F-005.80" at bounding box center [449, 119] width 118 height 17
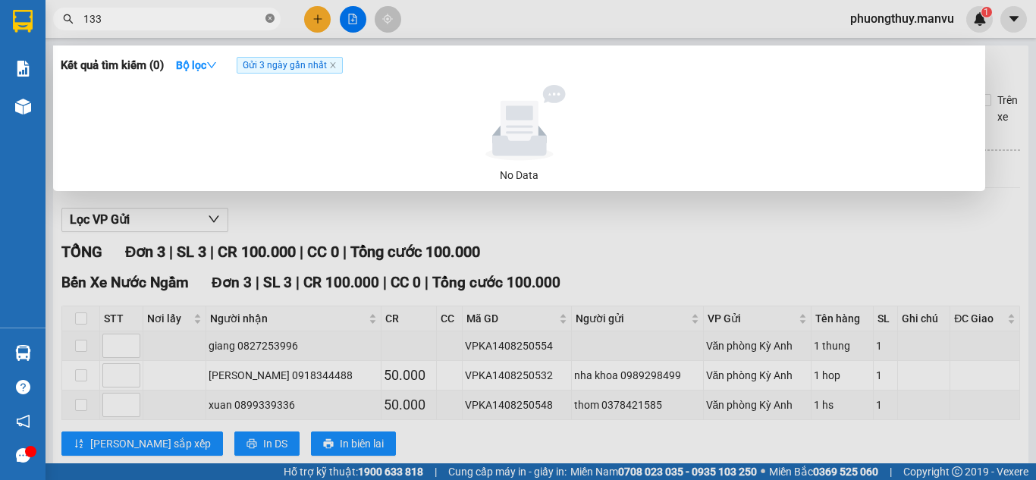
click at [269, 19] on icon "close-circle" at bounding box center [269, 18] width 9 height 9
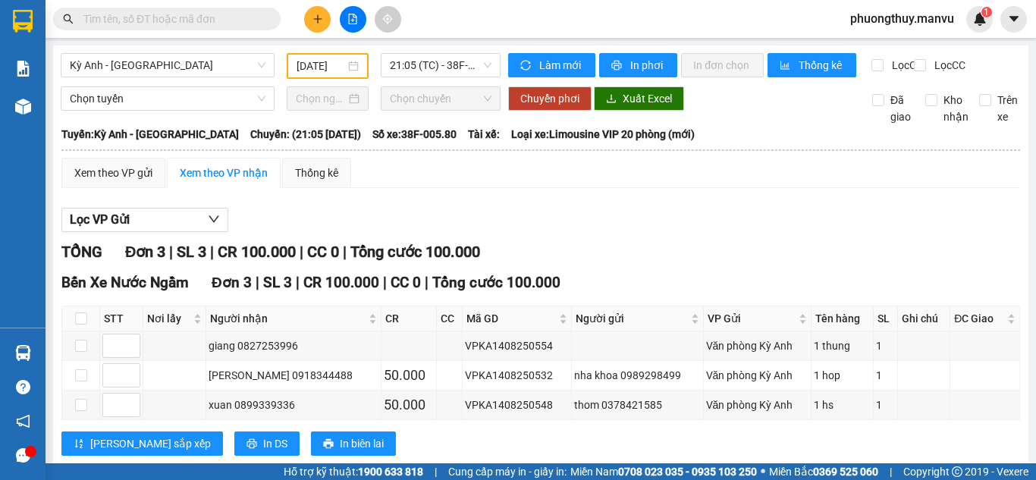
click at [221, 19] on input "text" at bounding box center [172, 19] width 179 height 17
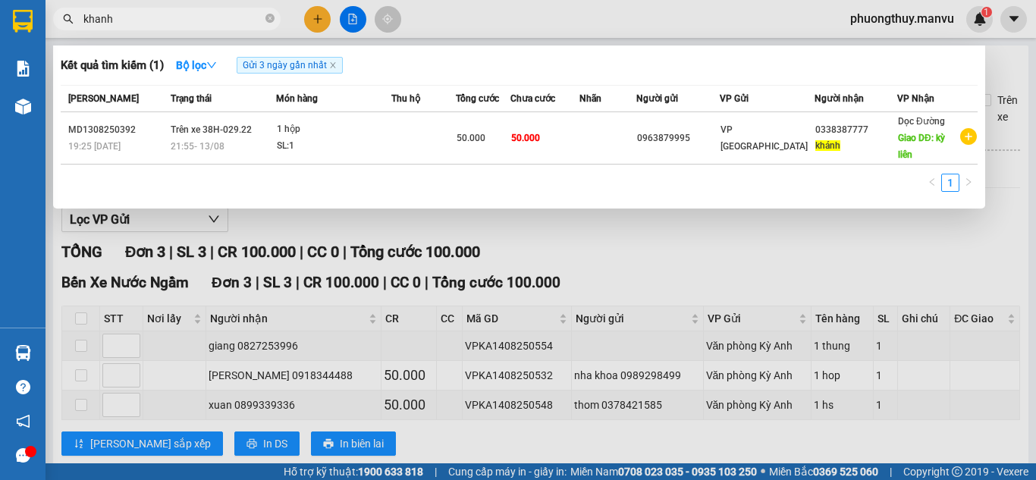
type input "khanh"
click at [341, 67] on span "Gửi 3 ngày gần nhất" at bounding box center [290, 65] width 106 height 17
click at [334, 65] on icon "close" at bounding box center [333, 65] width 8 height 8
radio input "true"
radio input "false"
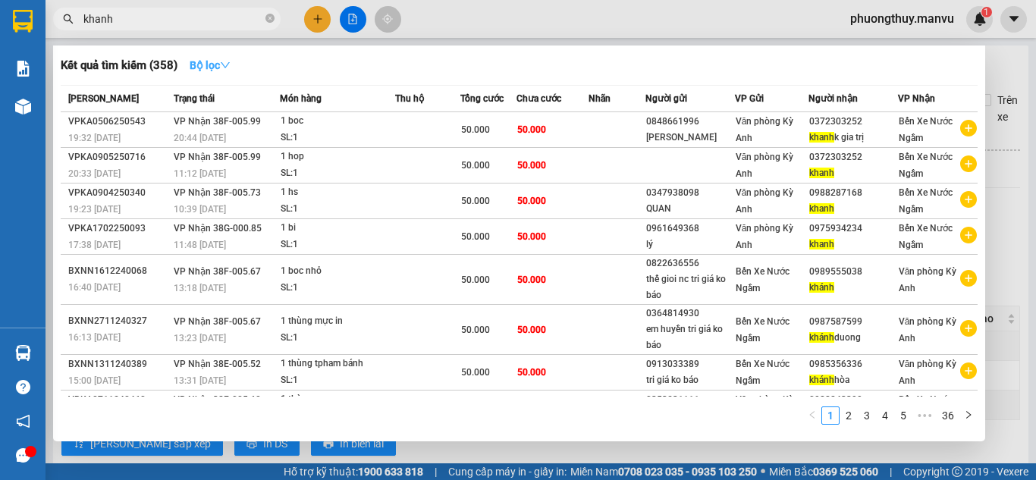
click at [215, 62] on strong "Bộ lọc" at bounding box center [210, 65] width 41 height 12
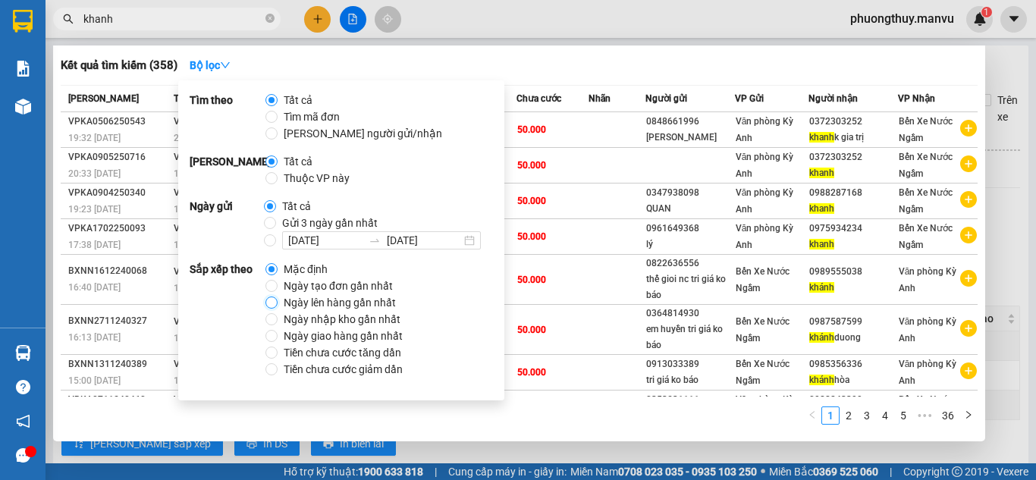
click at [274, 300] on input "Ngày lên hàng gần nhất" at bounding box center [271, 303] width 12 height 12
radio input "true"
radio input "false"
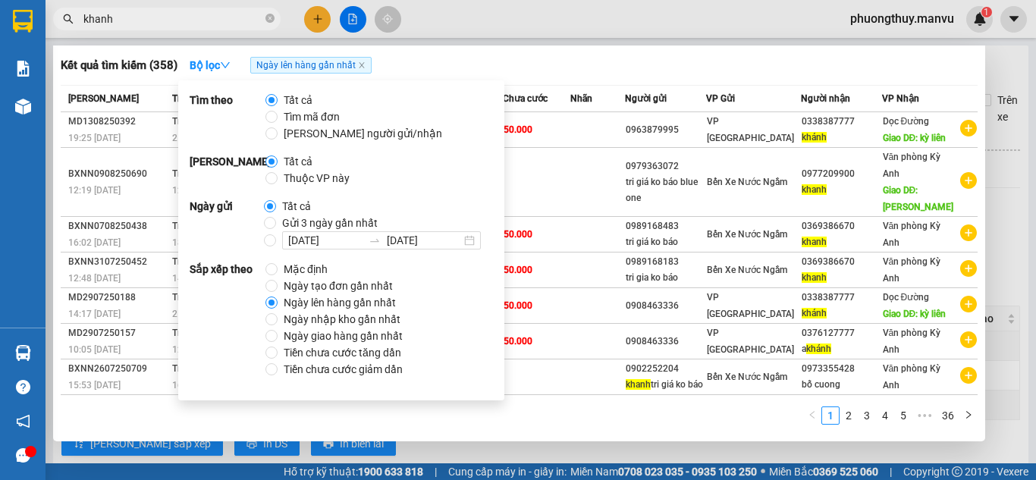
click at [568, 65] on div "Kết quả tìm kiếm ( 358 ) Bộ lọc Ngày lên hàng gần nhất" at bounding box center [519, 65] width 917 height 24
